Goal: Information Seeking & Learning: Learn about a topic

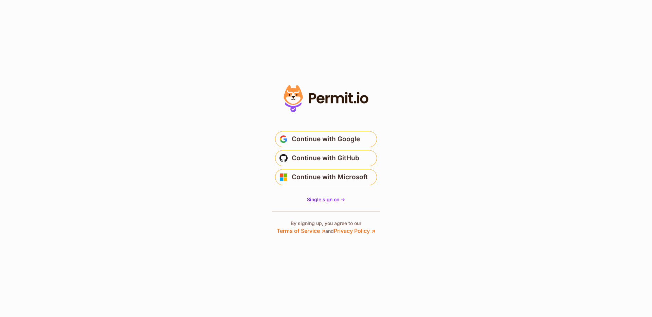
drag, startPoint x: 308, startPoint y: 96, endPoint x: 335, endPoint y: 99, distance: 27.0
click at [335, 99] on icon at bounding box center [326, 99] width 94 height 32
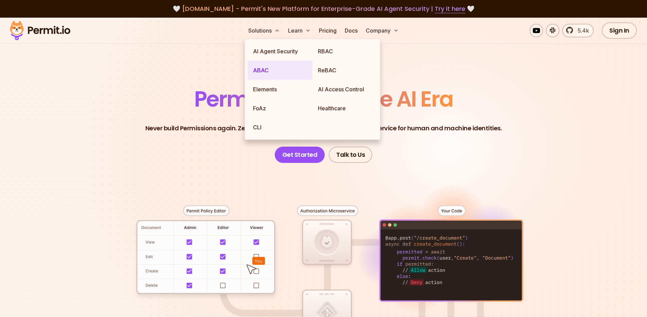
click at [260, 71] on link "ABAC" at bounding box center [280, 70] width 65 height 19
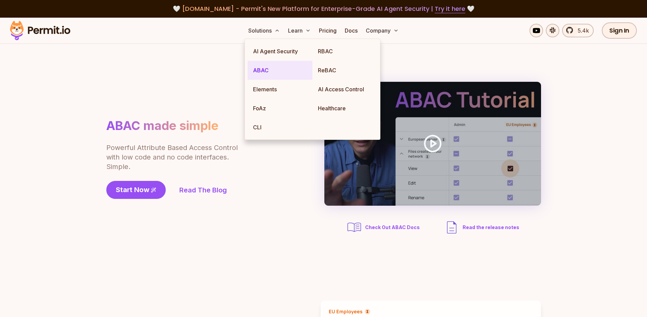
click at [260, 71] on link "ABAC" at bounding box center [280, 70] width 65 height 19
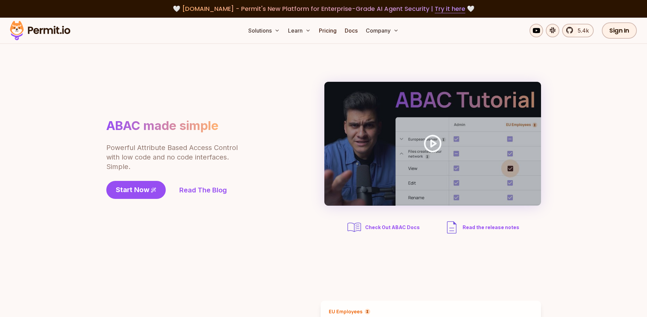
scroll to position [2, 0]
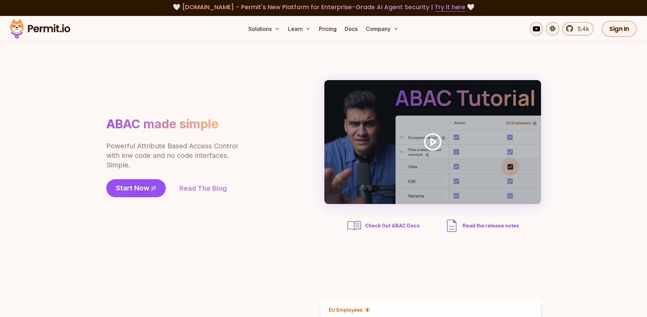
click at [201, 190] on link "Read The Blog" at bounding box center [203, 189] width 48 height 10
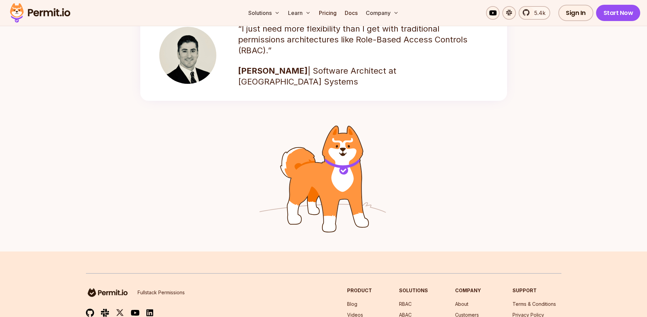
scroll to position [1060, 0]
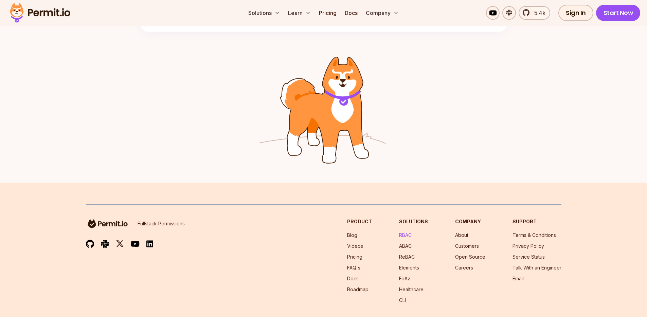
click at [408, 236] on link "RBAC" at bounding box center [405, 235] width 13 height 6
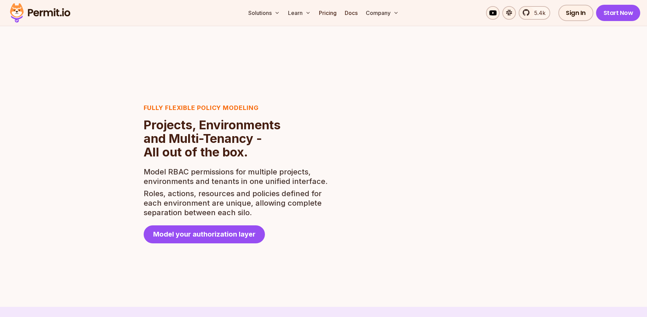
scroll to position [1176, 0]
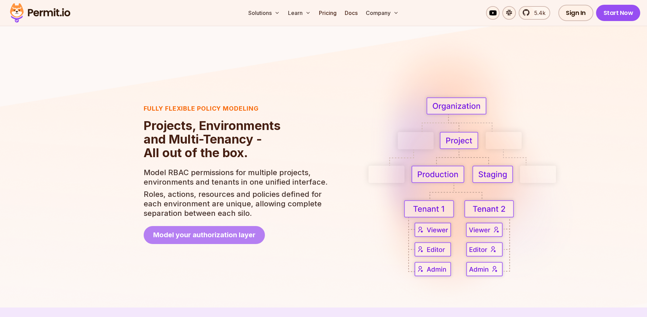
click at [203, 238] on span "Model your authorization layer" at bounding box center [204, 235] width 102 height 10
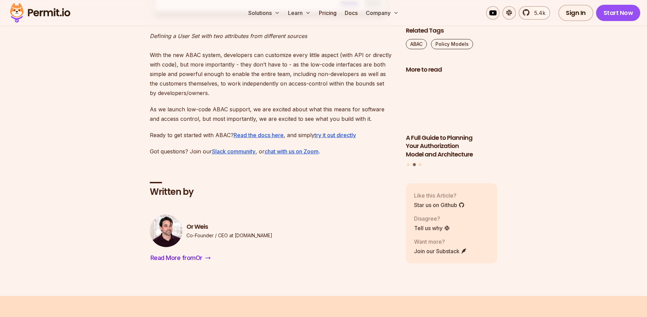
scroll to position [1215, 0]
